Goal: Task Accomplishment & Management: Manage account settings

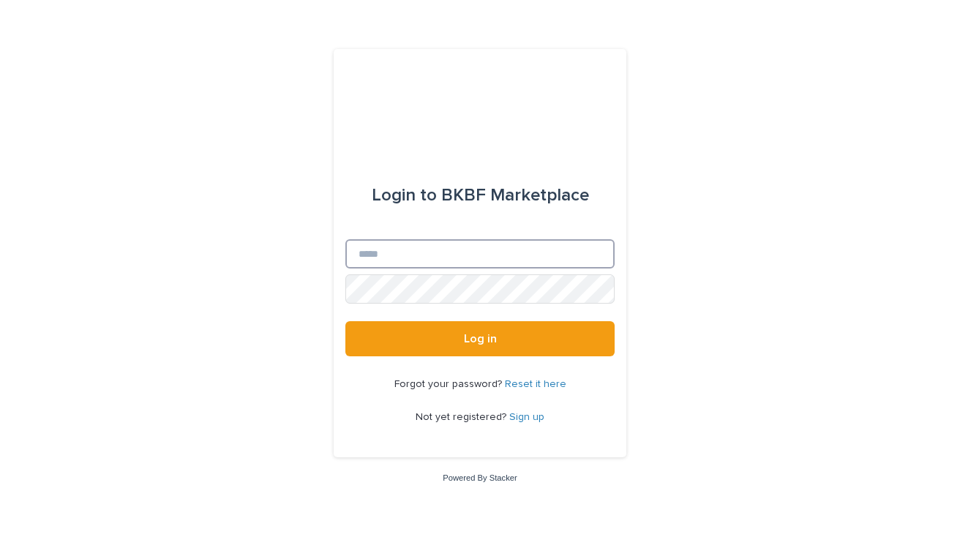
click at [498, 259] on input "Email" at bounding box center [479, 253] width 269 height 29
type input "**********"
click at [480, 339] on button "Log in" at bounding box center [479, 338] width 269 height 35
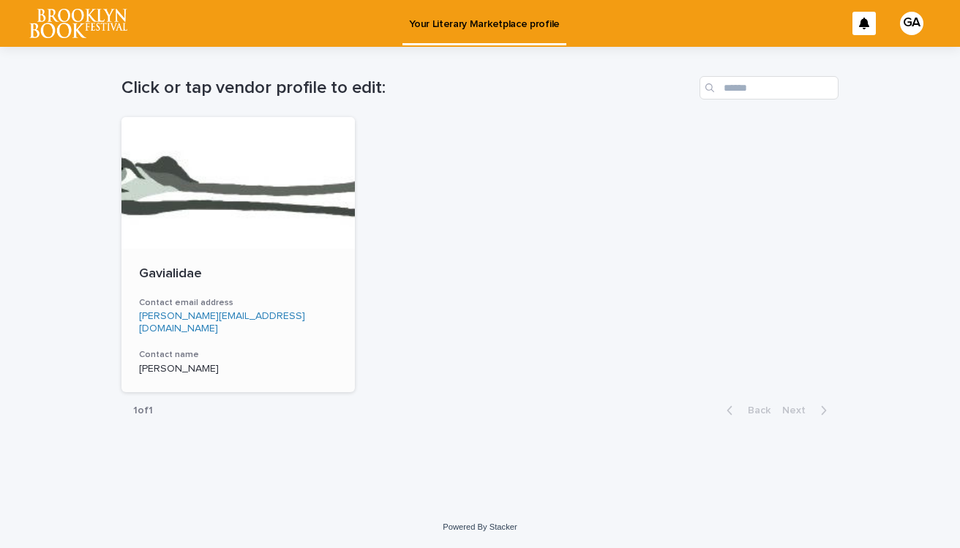
click at [173, 272] on p "Gavialidae" at bounding box center [238, 274] width 198 height 16
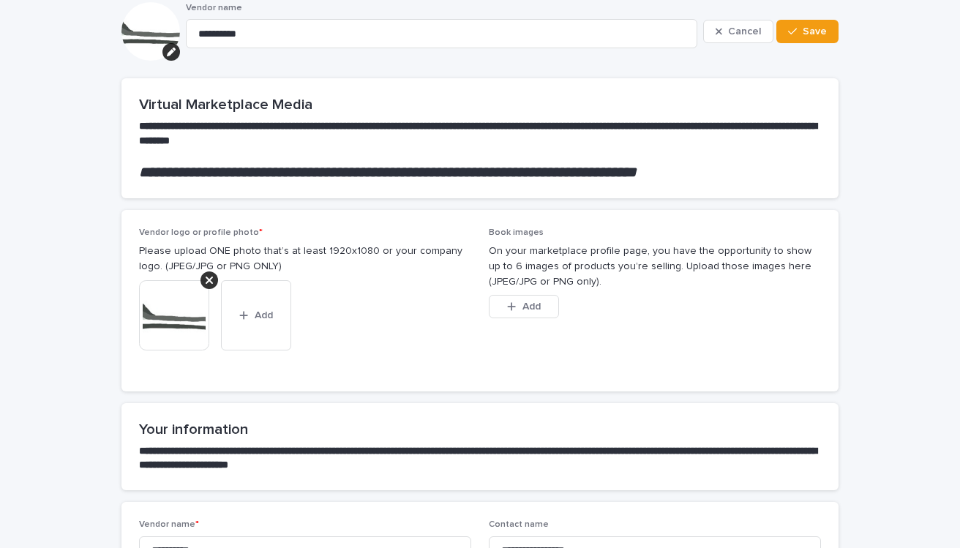
scroll to position [69, 0]
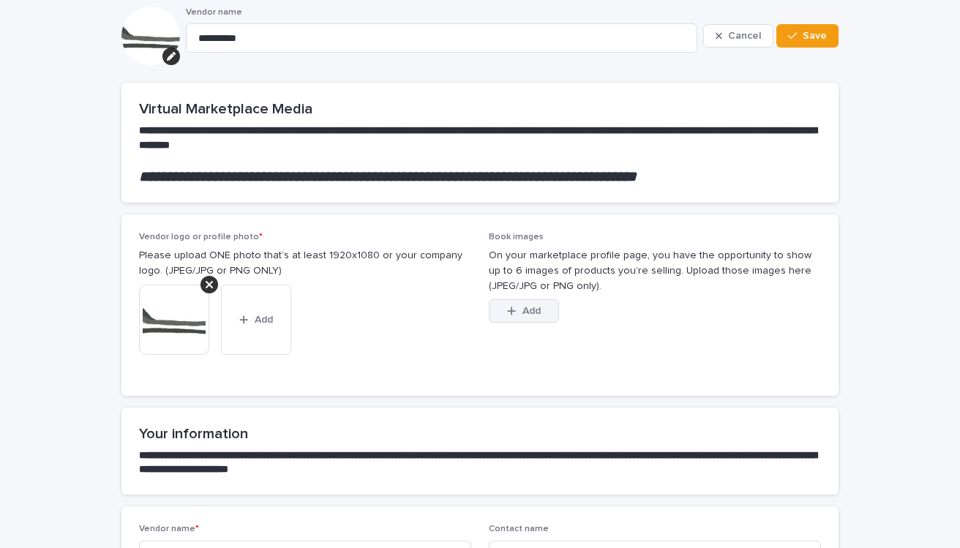
click at [535, 309] on span "Add" at bounding box center [531, 311] width 18 height 10
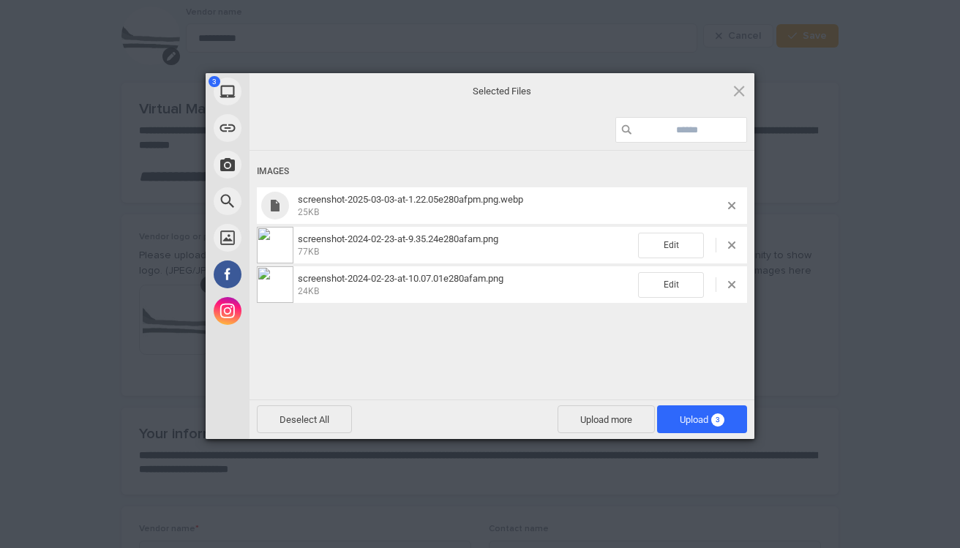
click at [523, 202] on span "screenshot-2025-03-03-at-1.22.05e280afpm.png.webp" at bounding box center [410, 199] width 225 height 11
click at [731, 204] on span at bounding box center [731, 205] width 7 height 7
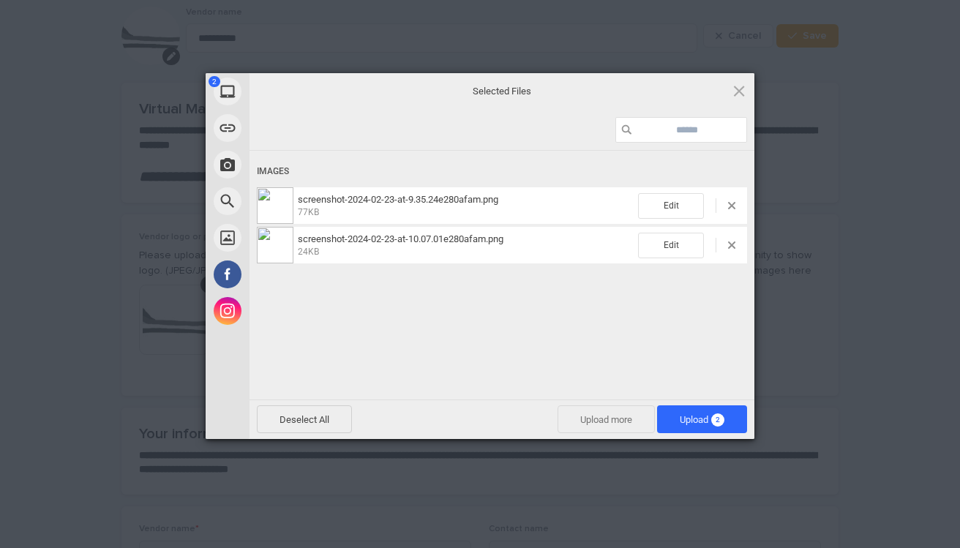
click at [597, 420] on span "Upload more" at bounding box center [605, 419] width 97 height 28
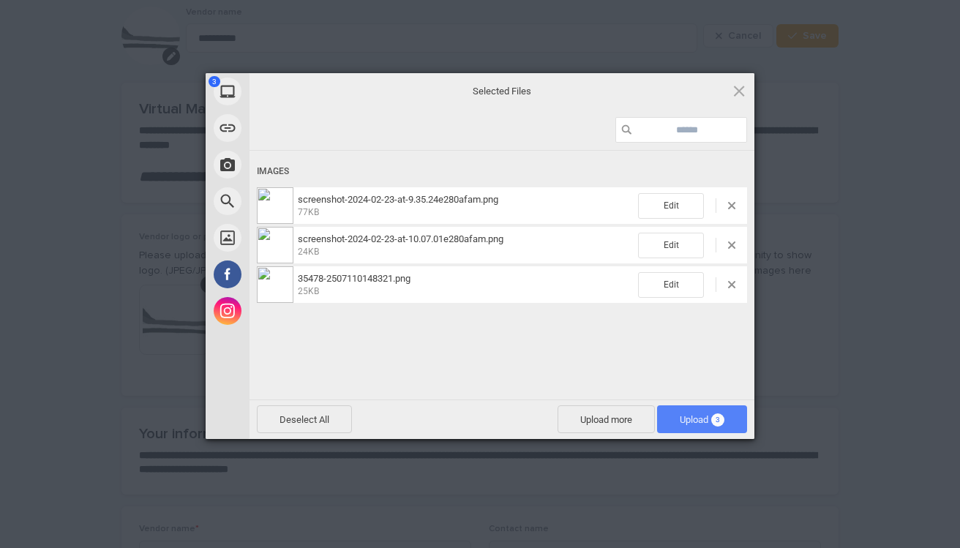
click at [723, 418] on span "3" at bounding box center [717, 419] width 13 height 13
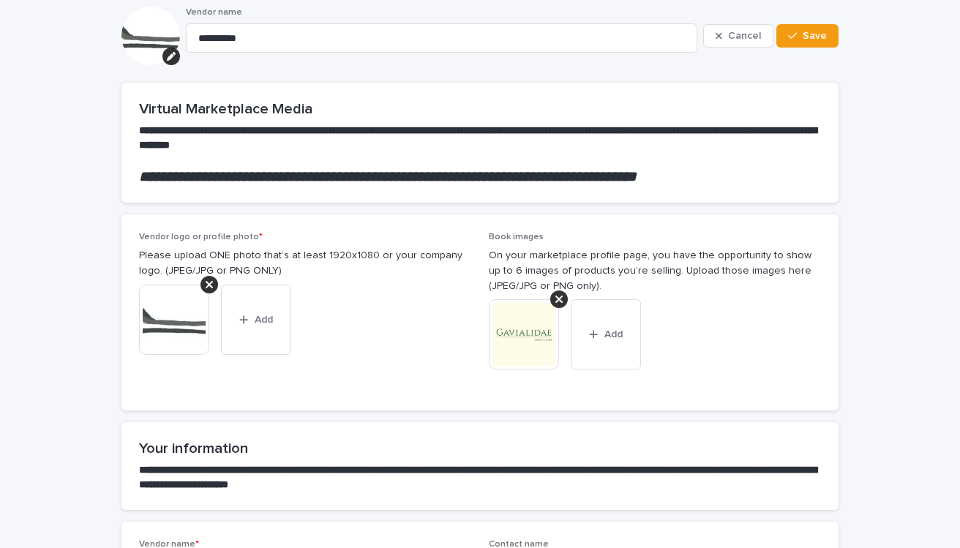
click at [521, 344] on img at bounding box center [524, 334] width 70 height 70
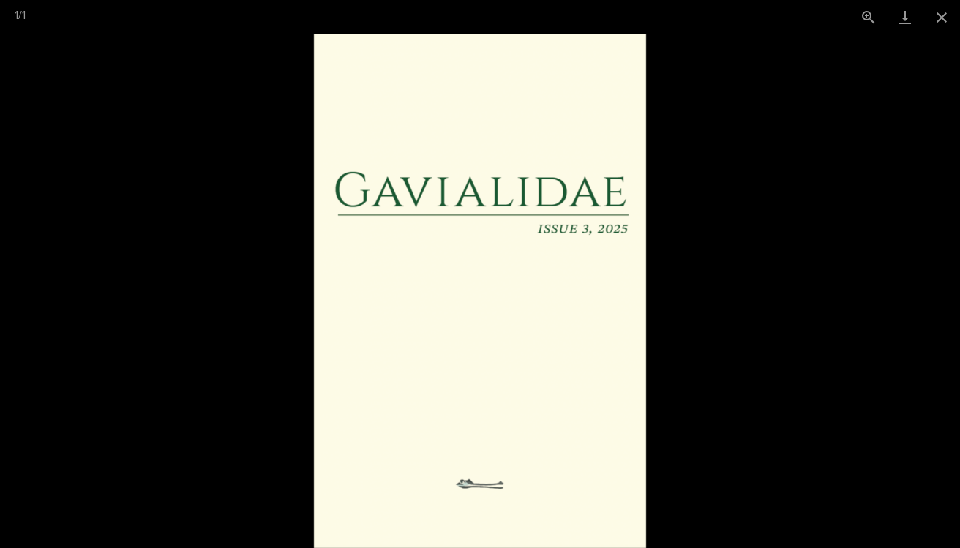
click at [780, 347] on picture at bounding box center [480, 290] width 960 height 513
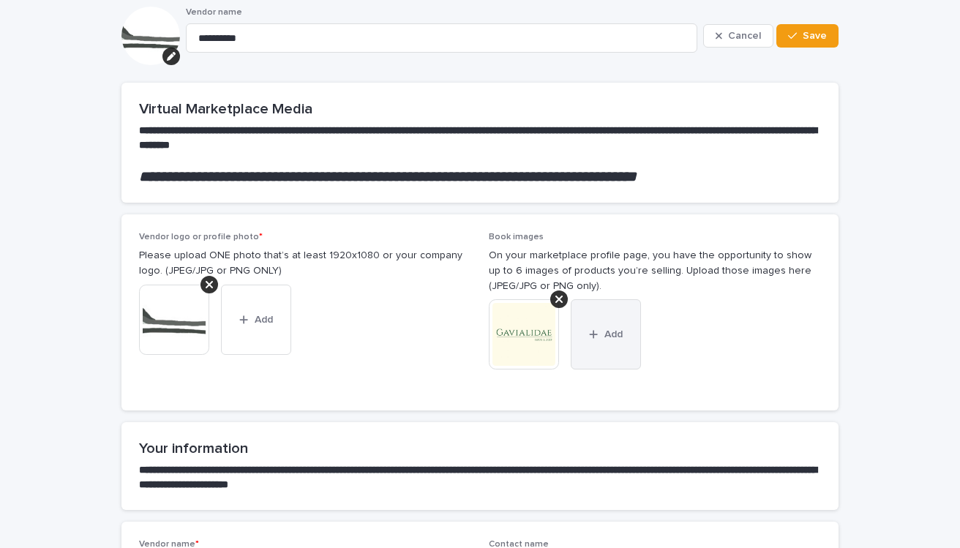
click at [600, 323] on button "Add" at bounding box center [605, 334] width 70 height 70
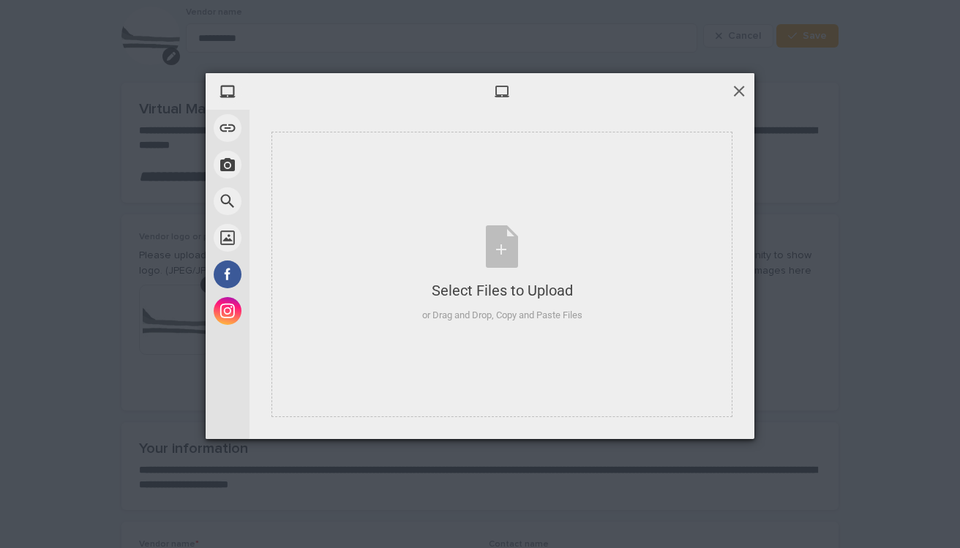
click at [743, 90] on span at bounding box center [739, 91] width 16 height 16
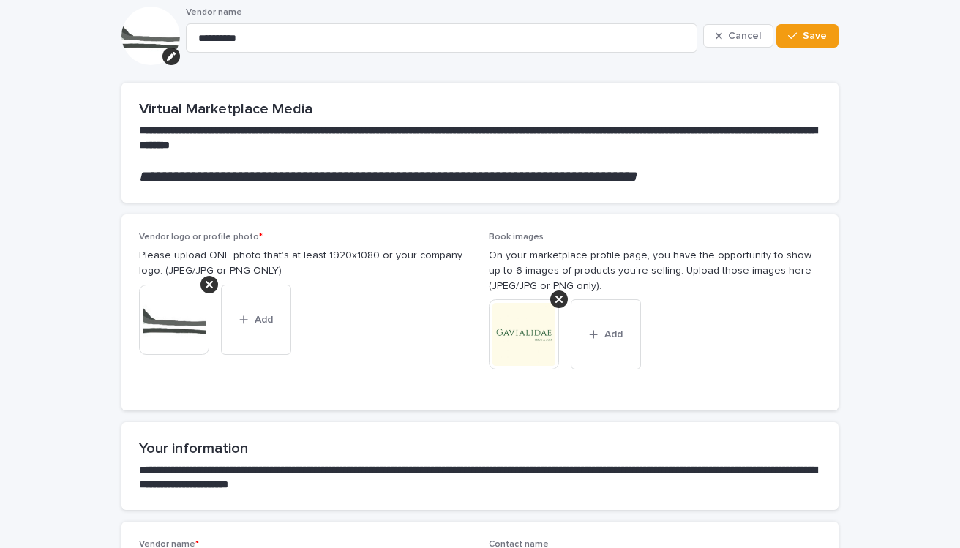
click at [765, 305] on div "This file cannot be opened Download File Add" at bounding box center [655, 340] width 332 height 82
click at [591, 340] on button "Add" at bounding box center [605, 334] width 70 height 70
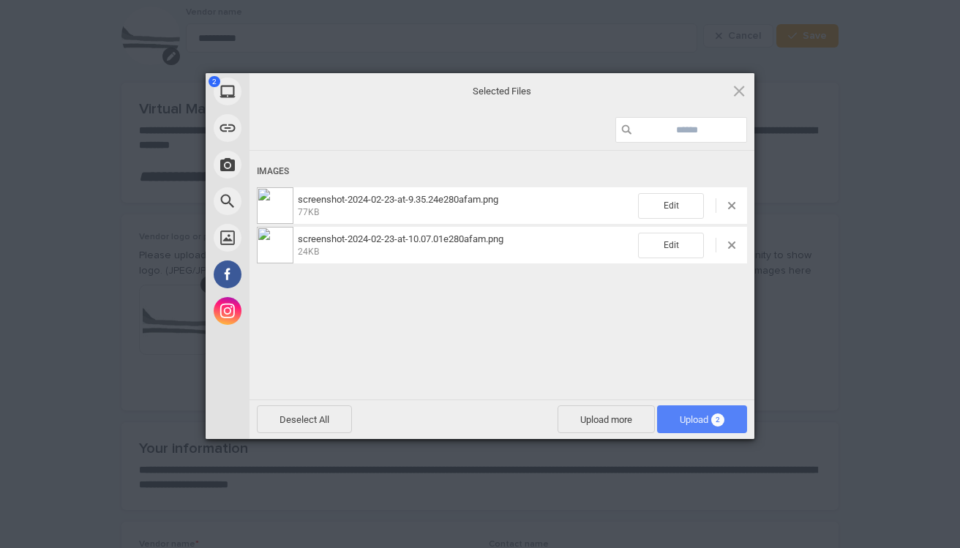
click at [690, 418] on span "Upload 2" at bounding box center [701, 419] width 45 height 11
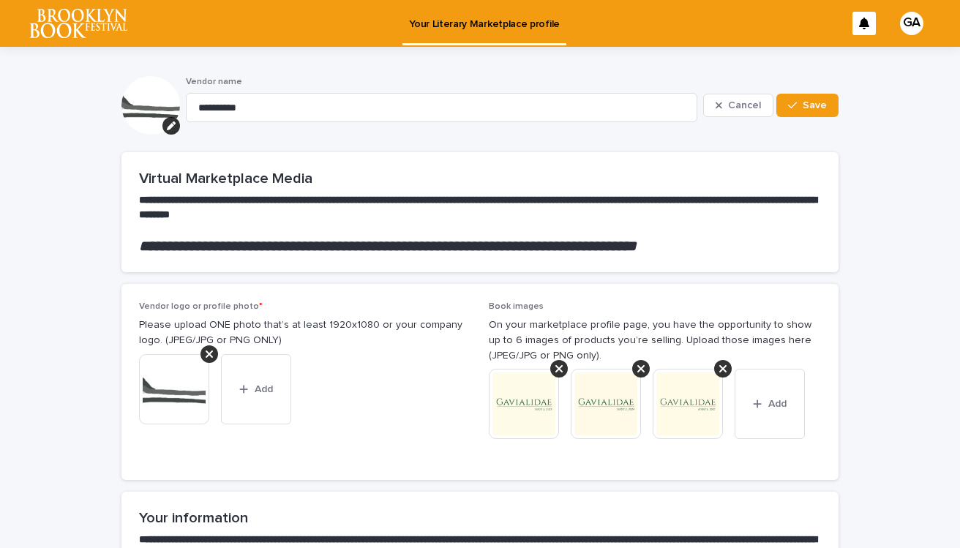
scroll to position [0, 0]
click at [822, 113] on button "Save" at bounding box center [807, 105] width 62 height 23
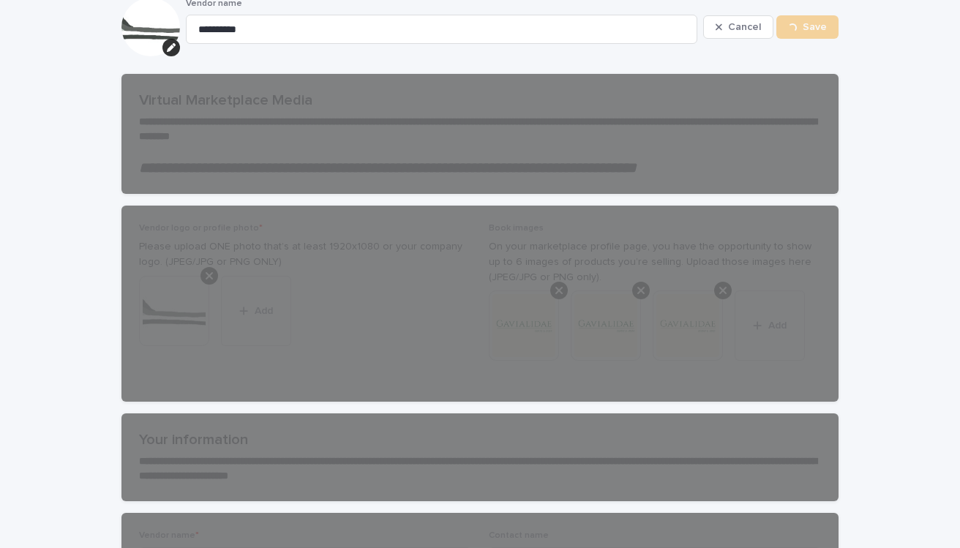
scroll to position [80, 0]
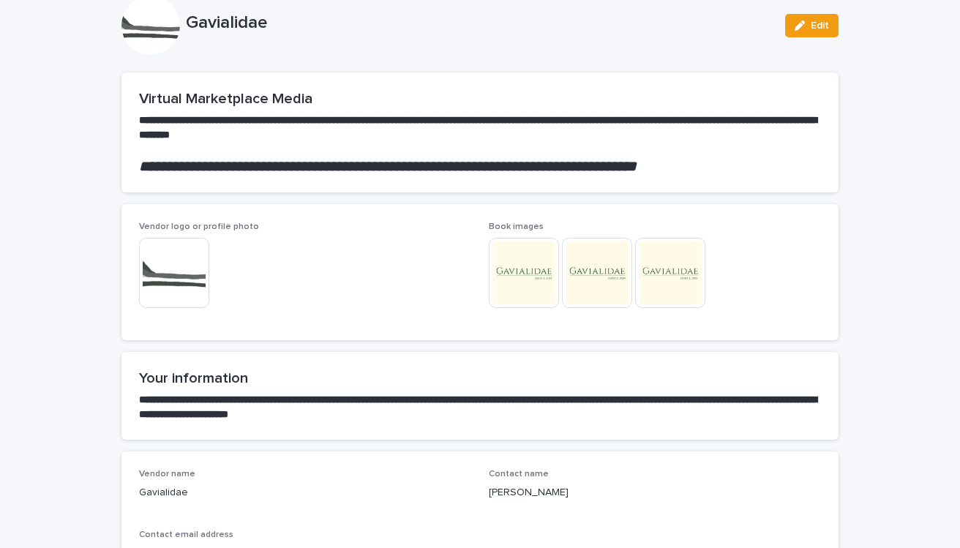
click at [797, 245] on div "This file cannot be opened Download File" at bounding box center [655, 274] width 332 height 73
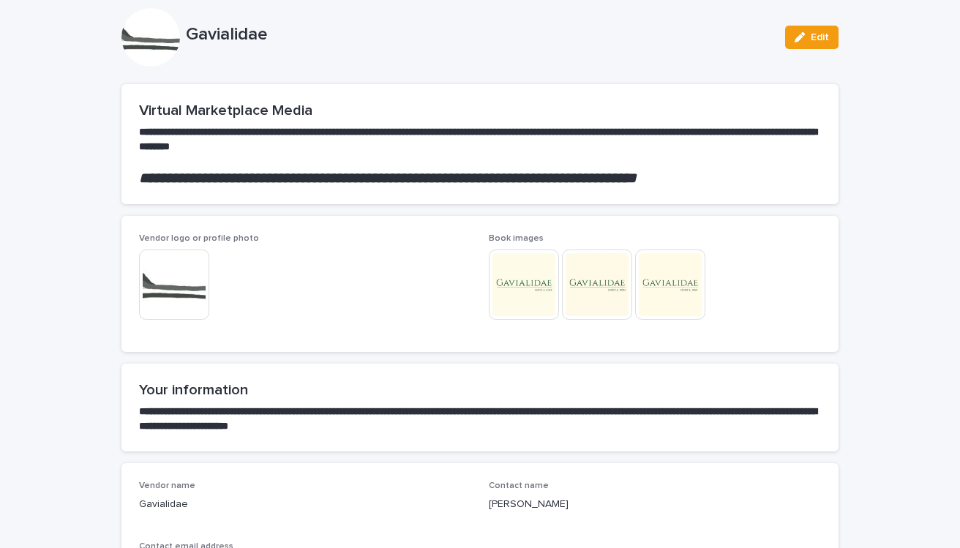
scroll to position [67, 0]
